Goal: Navigation & Orientation: Find specific page/section

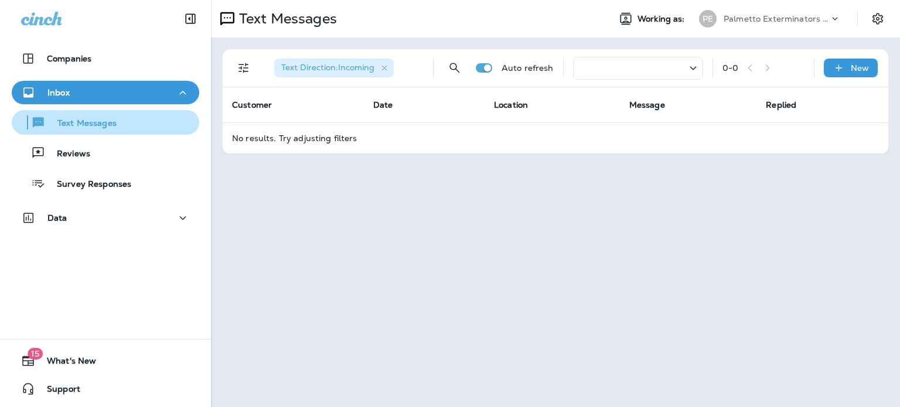
click at [88, 127] on p "Text Messages" at bounding box center [81, 123] width 71 height 11
click at [69, 121] on p "Text Messages" at bounding box center [81, 123] width 71 height 11
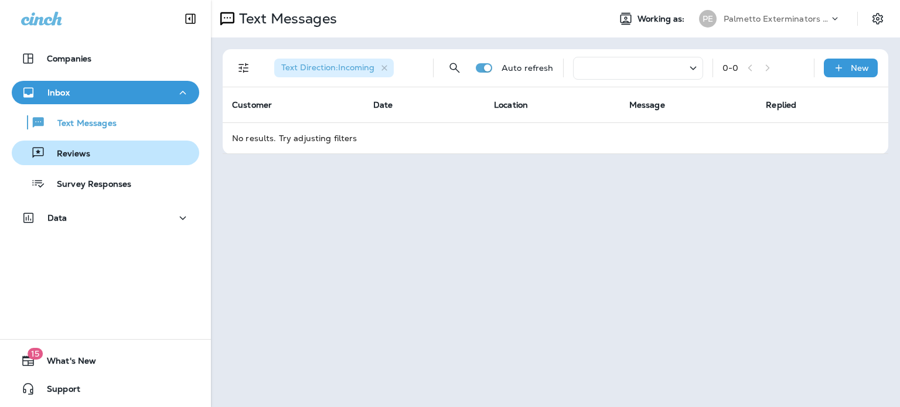
click at [80, 158] on p "Reviews" at bounding box center [67, 154] width 45 height 11
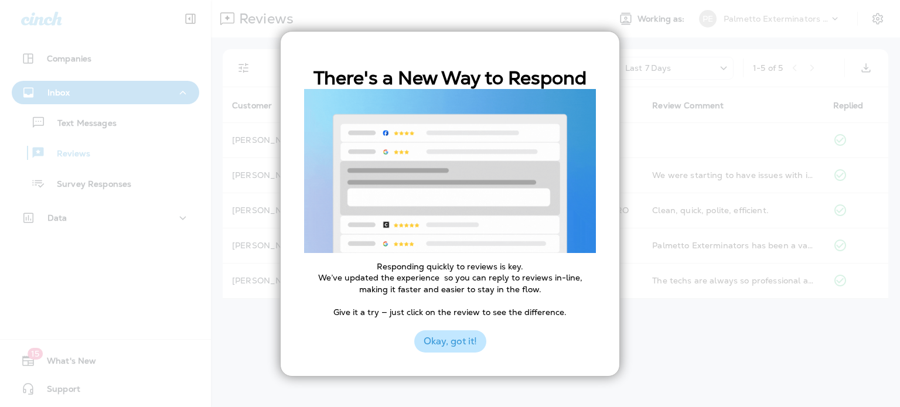
click at [462, 344] on button "Okay, got it!" at bounding box center [450, 341] width 72 height 22
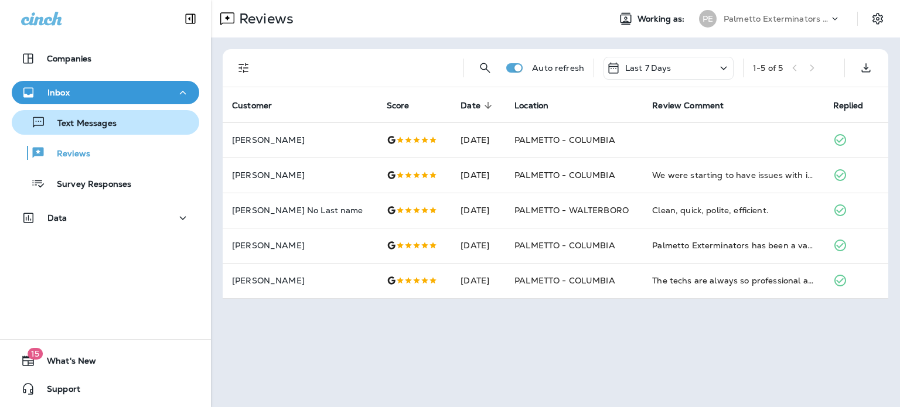
click at [91, 124] on p "Text Messages" at bounding box center [81, 123] width 71 height 11
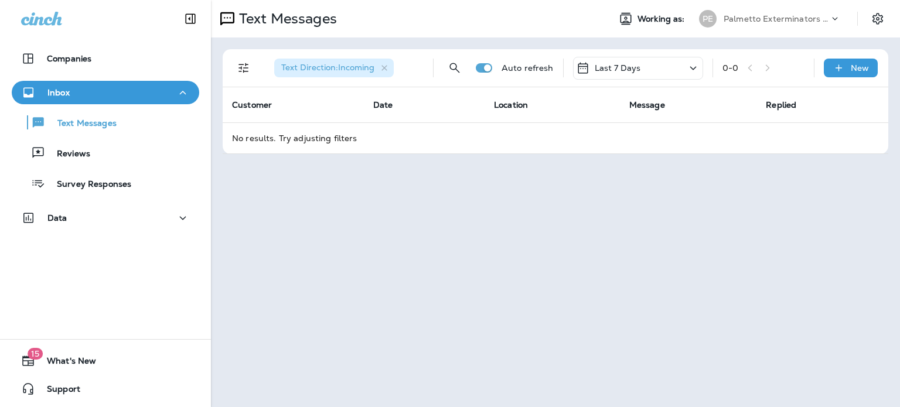
click at [53, 94] on p "Inbox" at bounding box center [58, 92] width 22 height 9
click at [28, 91] on icon "button" at bounding box center [28, 93] width 15 height 14
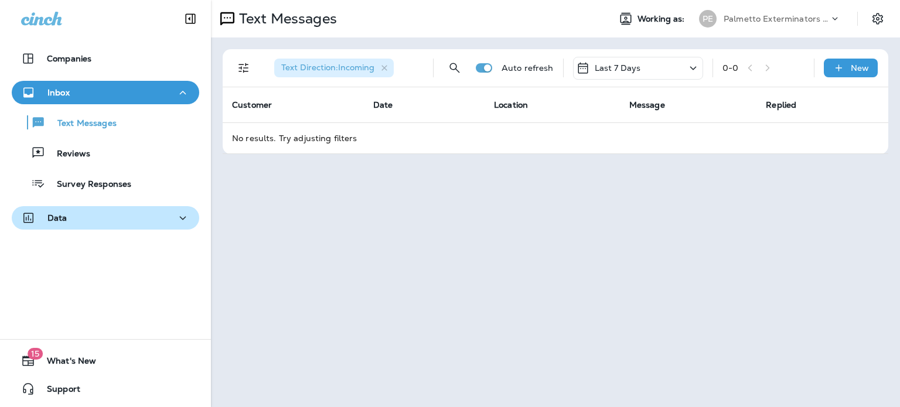
click at [176, 222] on icon "button" at bounding box center [183, 218] width 14 height 15
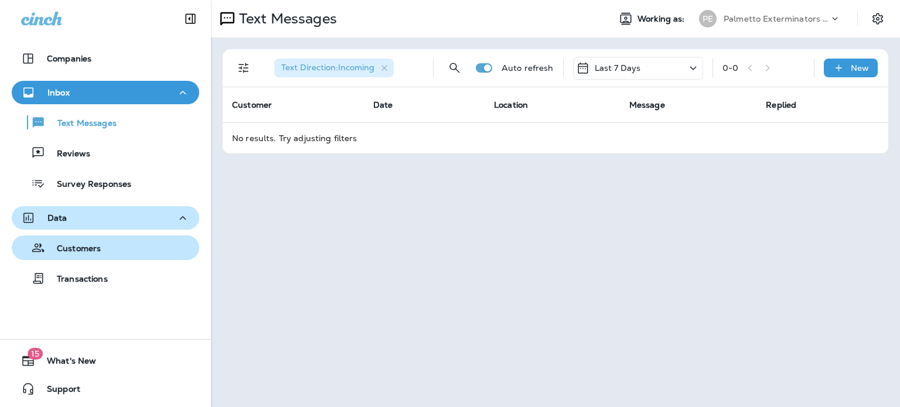
click at [85, 250] on p "Customers" at bounding box center [73, 249] width 56 height 11
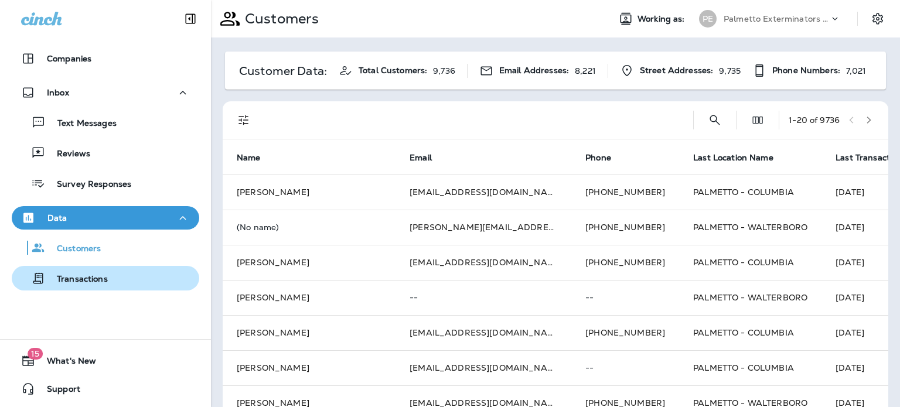
click at [88, 281] on p "Transactions" at bounding box center [76, 279] width 63 height 11
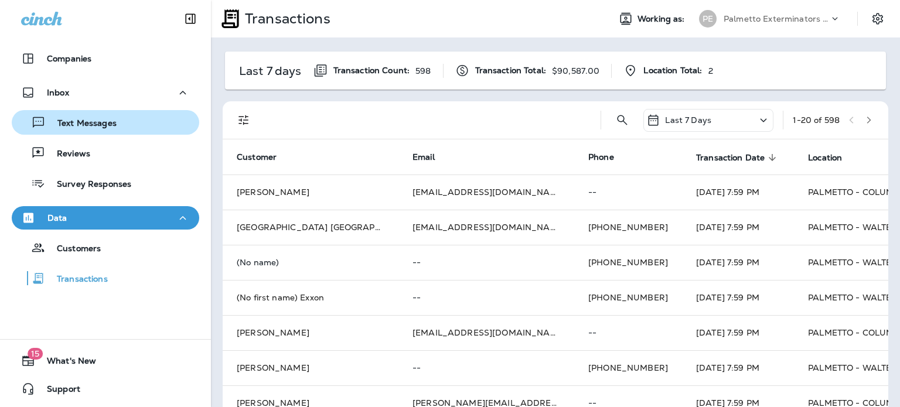
click at [74, 125] on p "Text Messages" at bounding box center [81, 123] width 71 height 11
